Goal: Find specific page/section: Find specific page/section

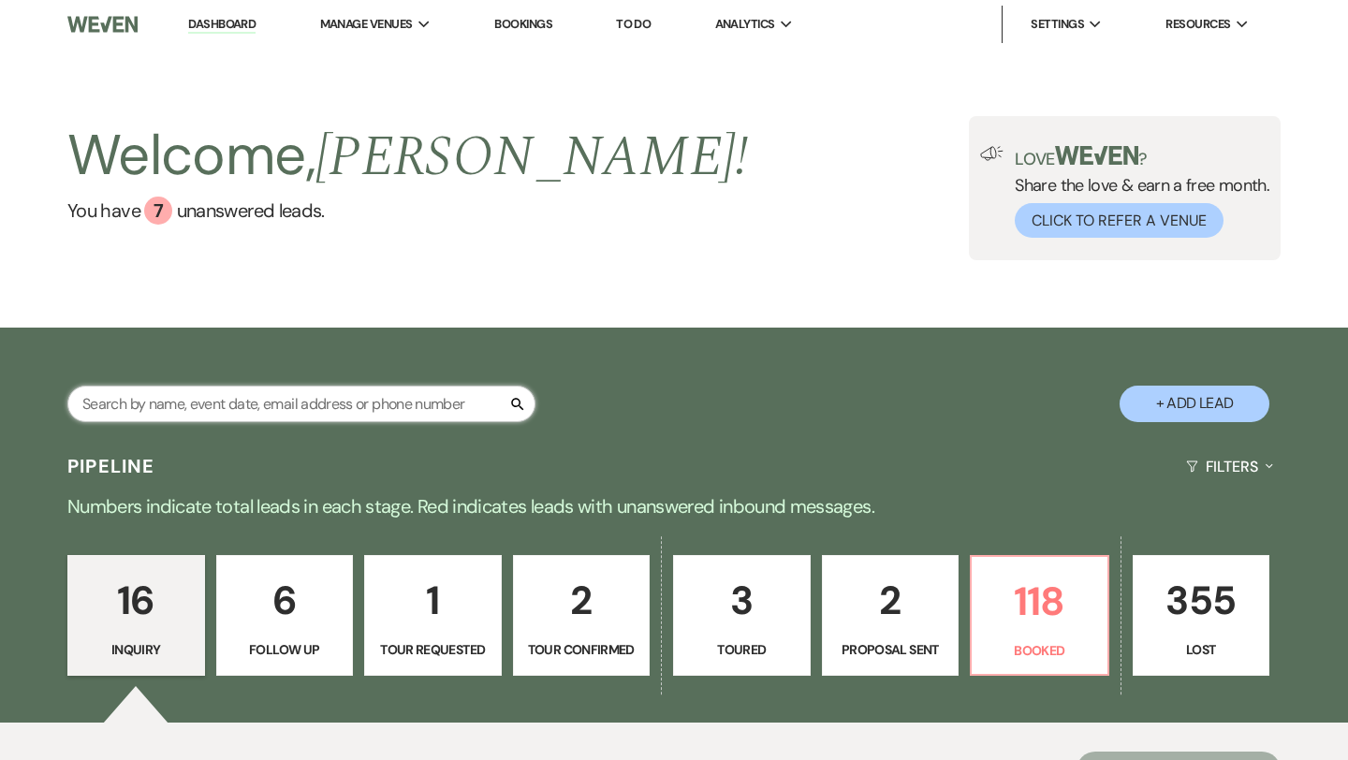
click at [313, 406] on input "text" at bounding box center [301, 404] width 468 height 36
type input "kora"
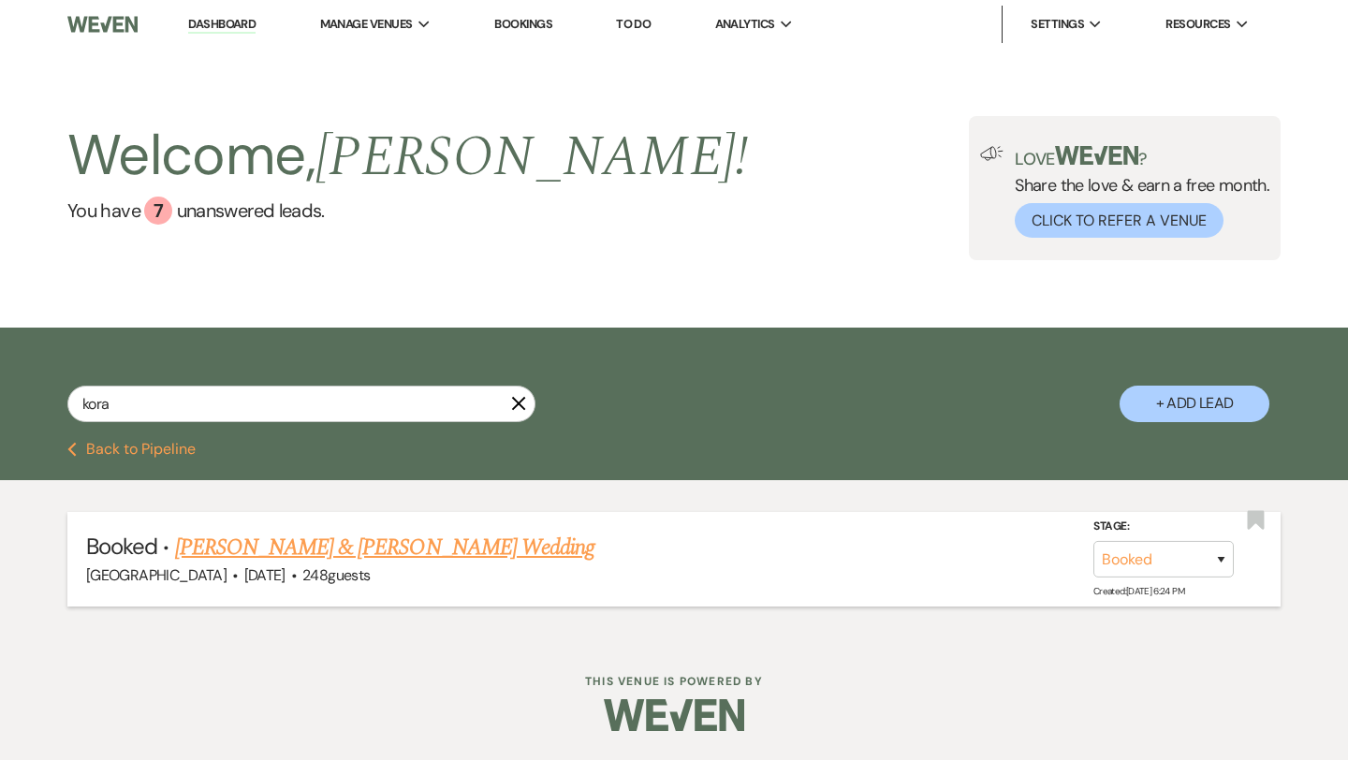
click at [297, 558] on link "[PERSON_NAME] & [PERSON_NAME] Wedding" at bounding box center [384, 548] width 419 height 34
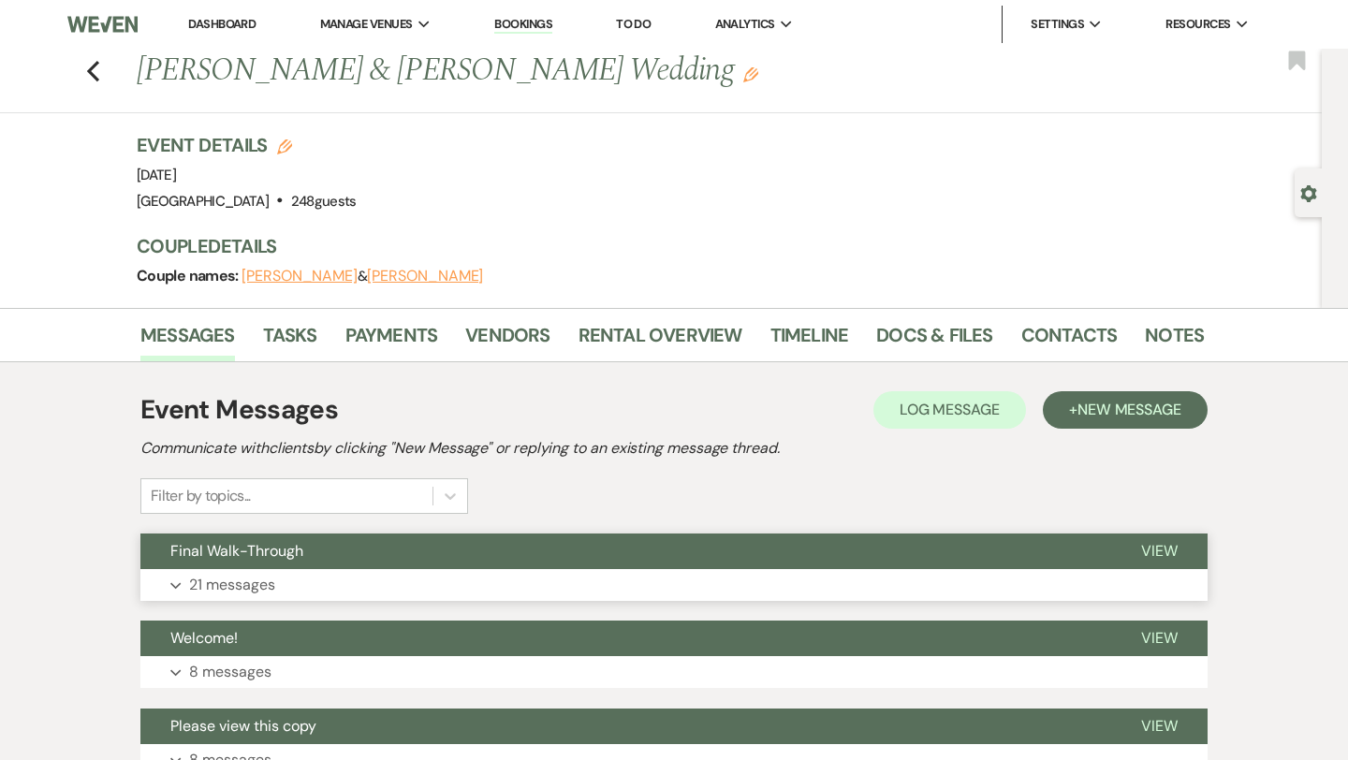
click at [373, 562] on button "Final Walk-Through" at bounding box center [625, 551] width 970 height 36
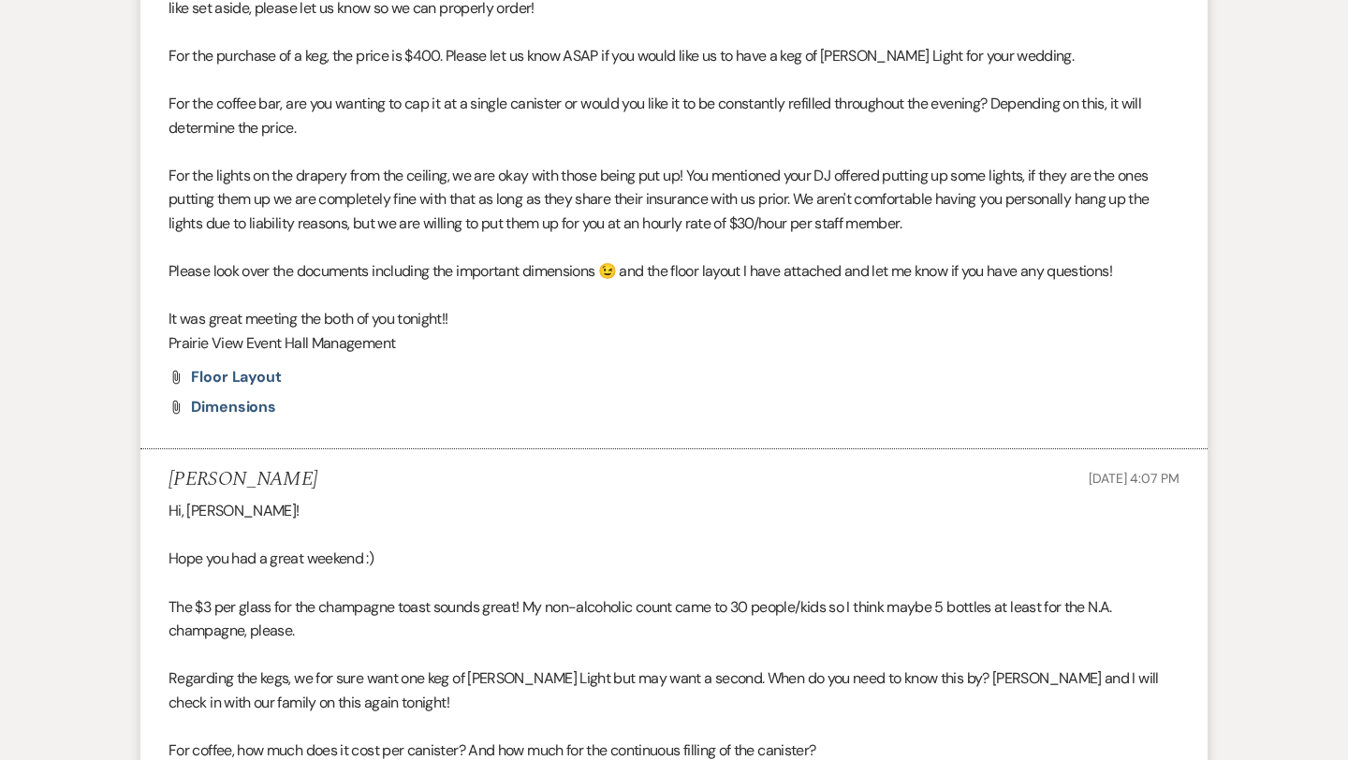
scroll to position [3284, 0]
click at [253, 407] on span "Dimensions" at bounding box center [233, 406] width 85 height 20
